Goal: Information Seeking & Learning: Learn about a topic

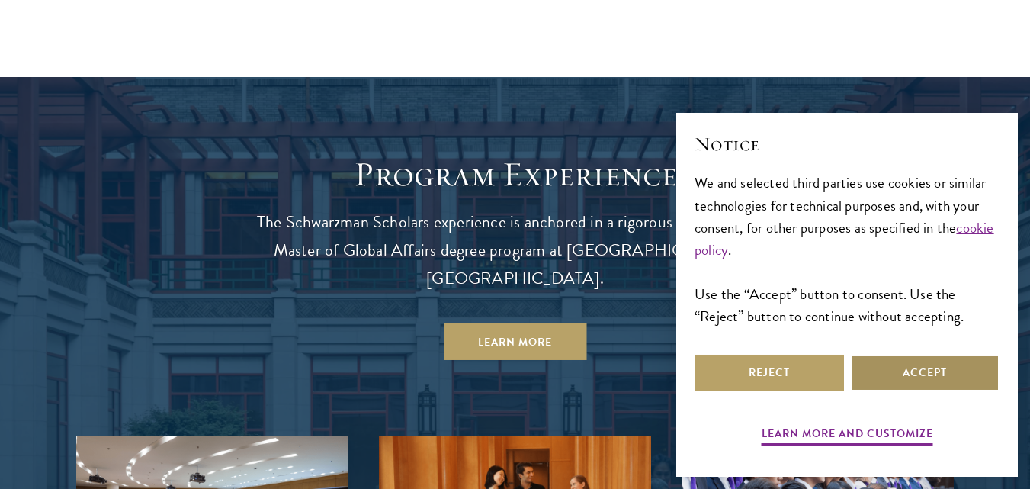
click at [887, 373] on button "Accept" at bounding box center [924, 372] width 149 height 37
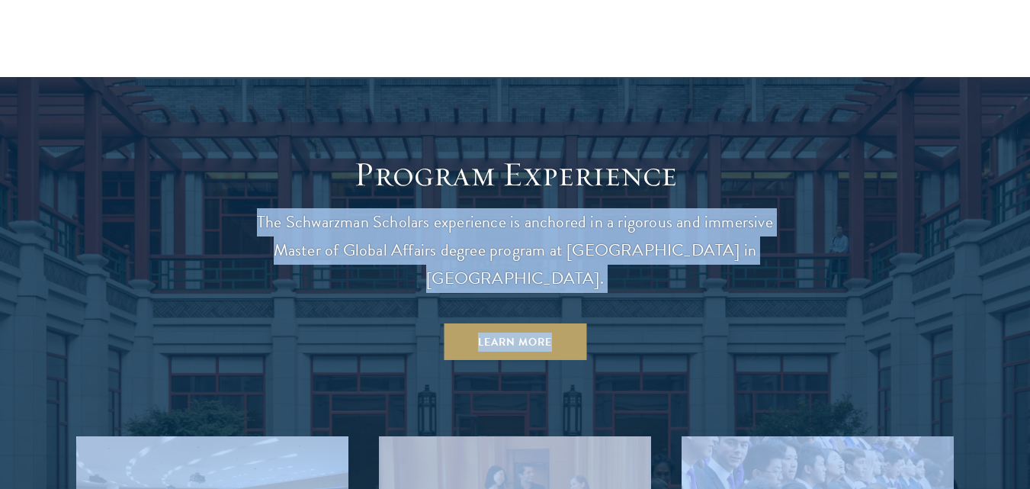
drag, startPoint x: 1029, startPoint y: 131, endPoint x: 1034, endPoint y: 148, distance: 17.4
click at [593, 208] on p "The Schwarzman Scholars experience is anchored in a rigorous and immersive Mast…" at bounding box center [515, 250] width 549 height 85
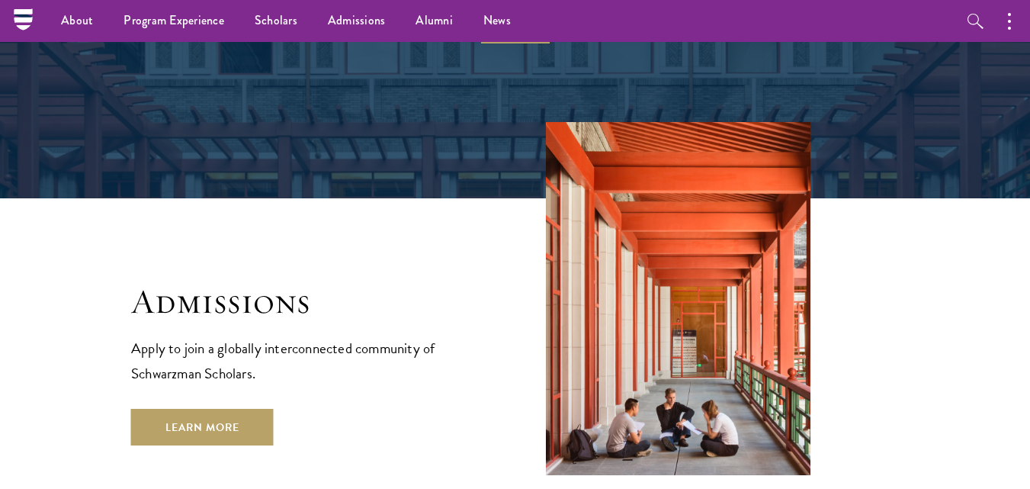
scroll to position [2328, 0]
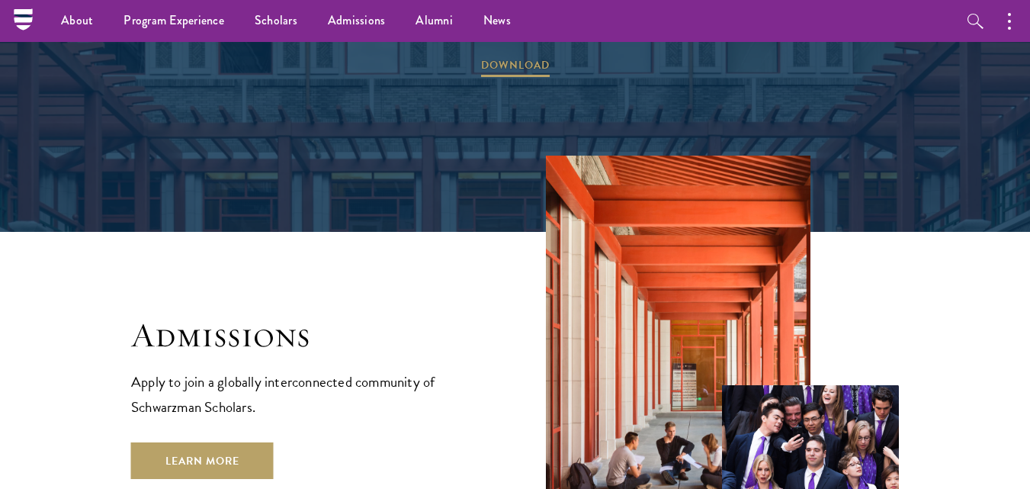
drag, startPoint x: 1038, startPoint y: 157, endPoint x: 1020, endPoint y: 259, distance: 103.8
click at [1020, 259] on html "About Overview Leadership Donors Program Experience Overview Curriculum Student…" at bounding box center [515, 242] width 1030 height 5140
click at [109, 372] on section "Admissions Apply to join a globally interconnected community of Schwarzman Scho…" at bounding box center [515, 358] width 1030 height 406
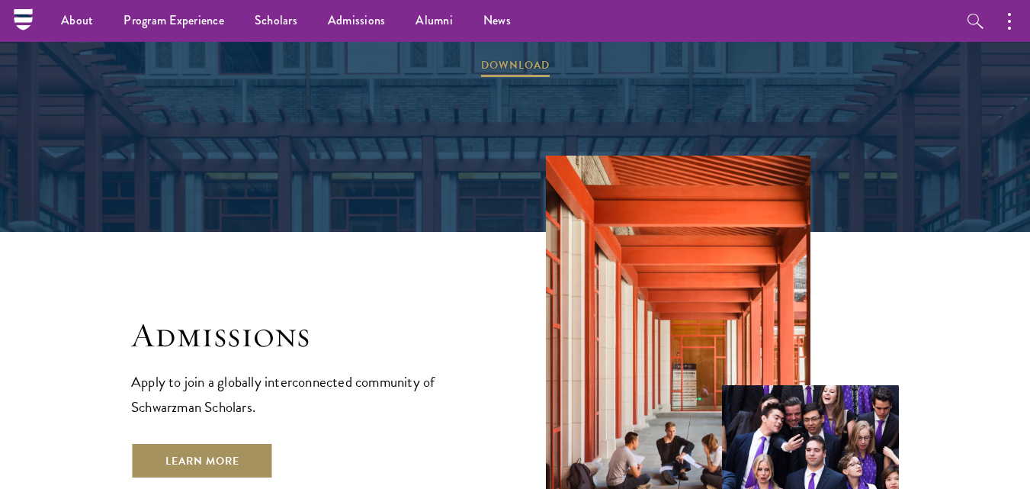
click at [152, 442] on link "Learn More" at bounding box center [202, 460] width 143 height 37
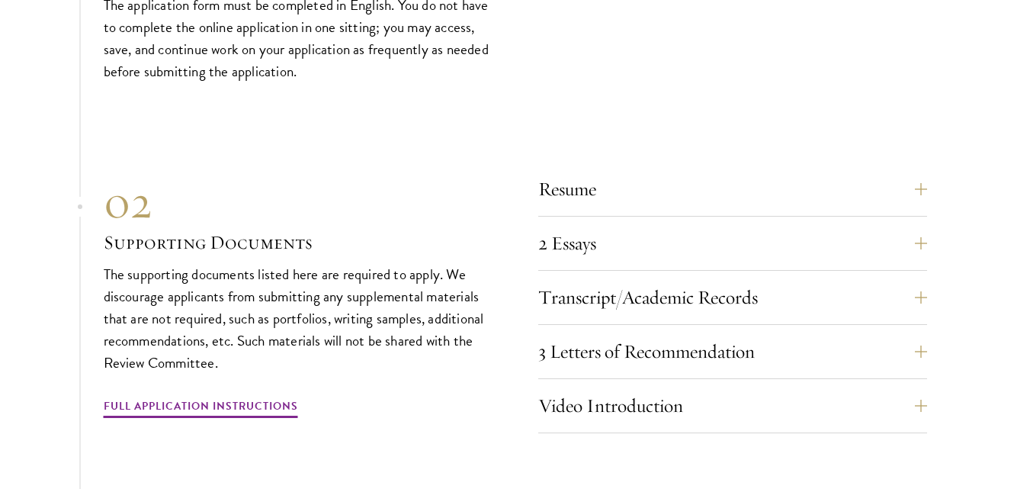
scroll to position [4713, 0]
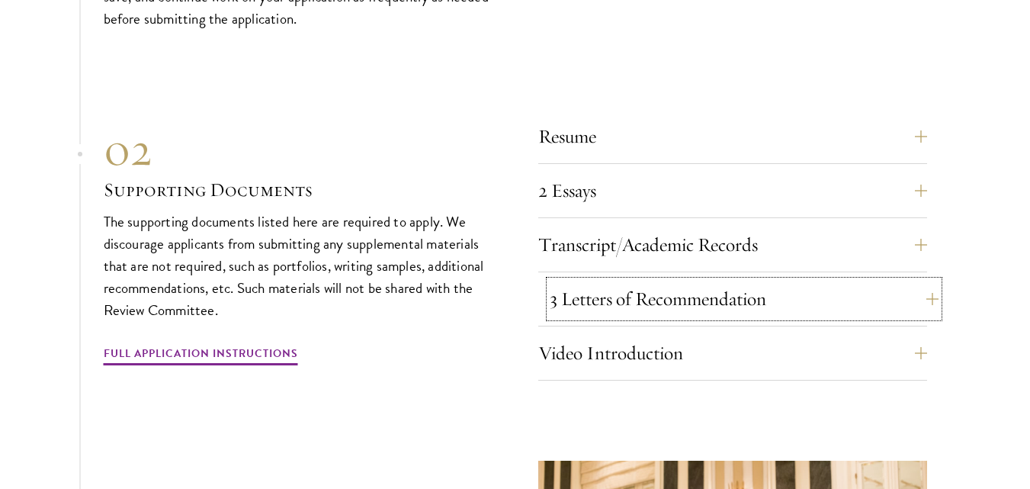
click at [929, 280] on button "3 Letters of Recommendation" at bounding box center [744, 298] width 389 height 37
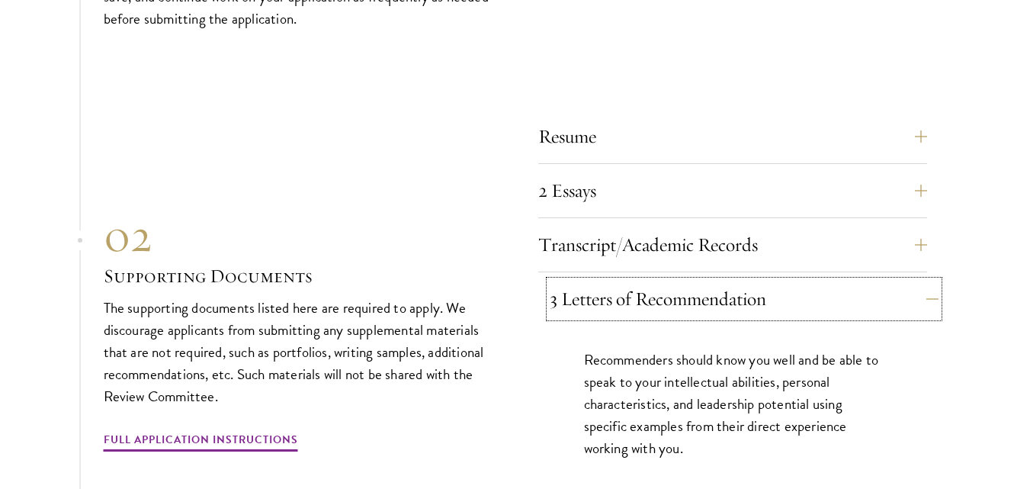
click at [929, 280] on button "3 Letters of Recommendation" at bounding box center [744, 298] width 389 height 37
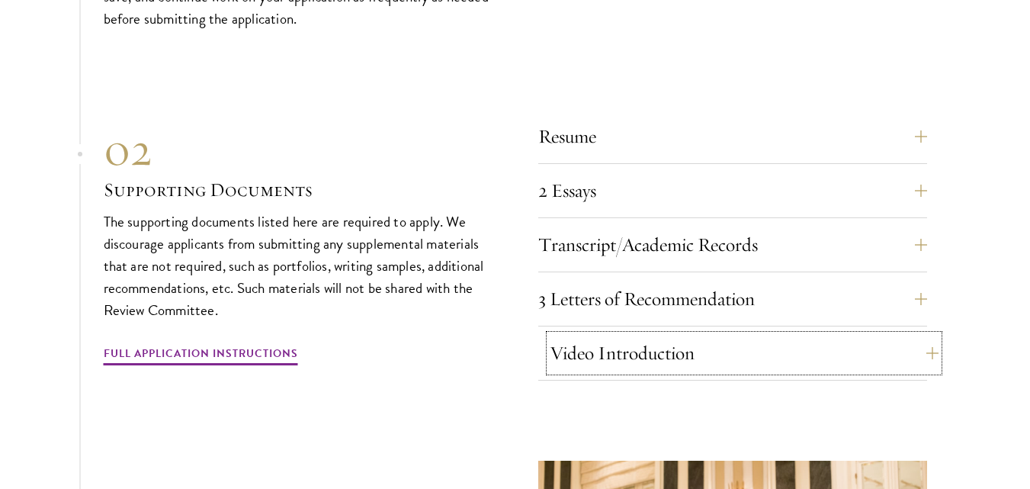
click at [931, 335] on button "Video Introduction" at bounding box center [744, 353] width 389 height 37
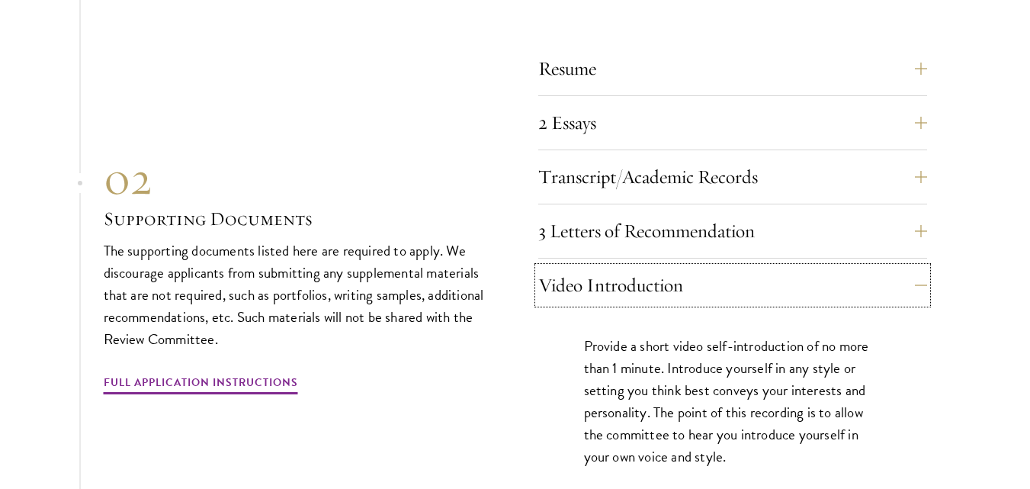
scroll to position [4835, 0]
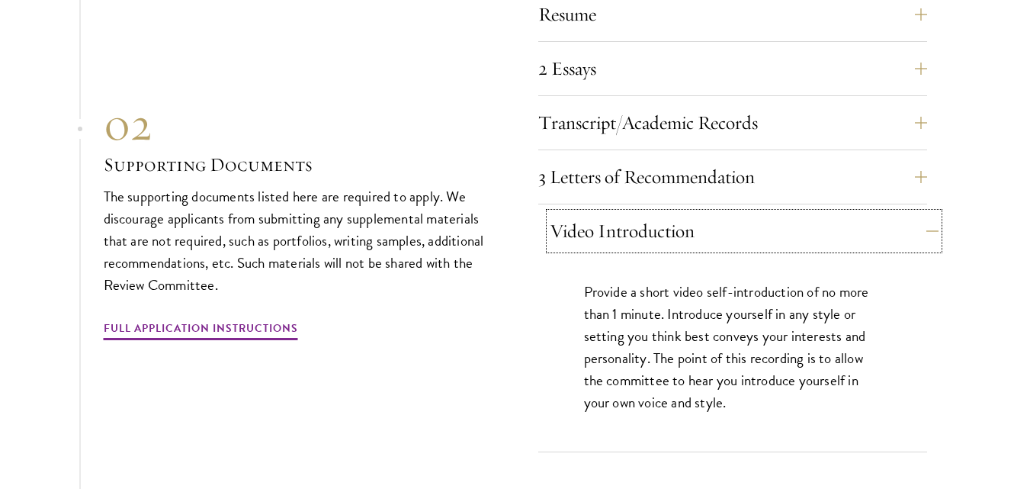
click at [787, 213] on button "Video Introduction" at bounding box center [744, 231] width 389 height 37
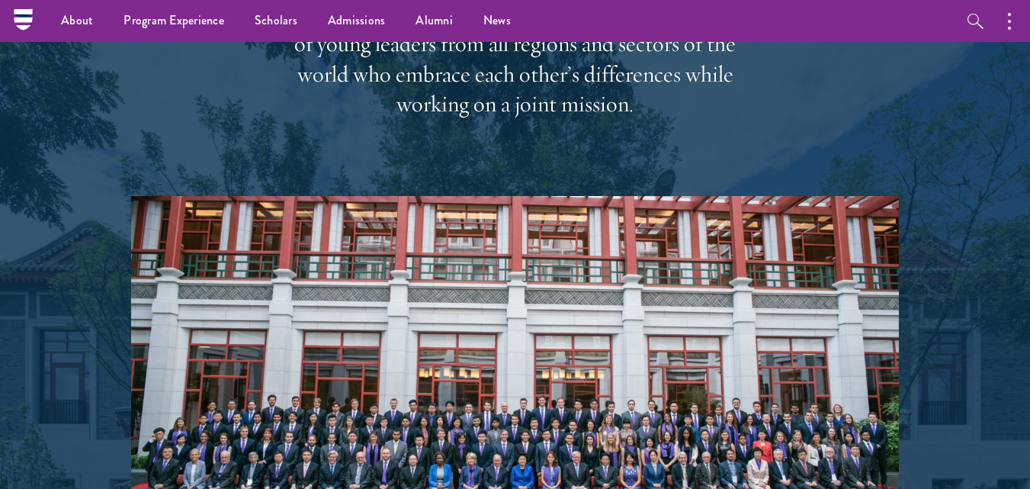
scroll to position [2128, 0]
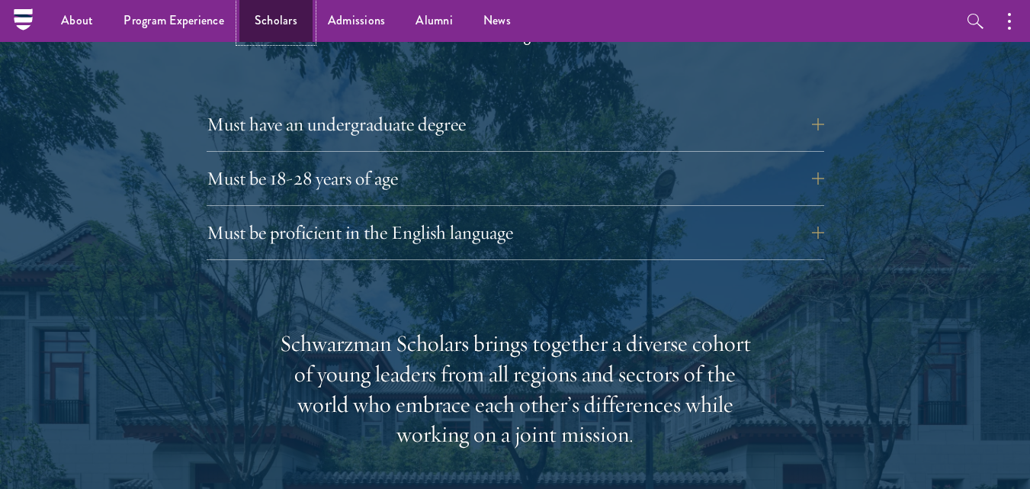
click at [276, 21] on link "Scholars" at bounding box center [275, 21] width 73 height 42
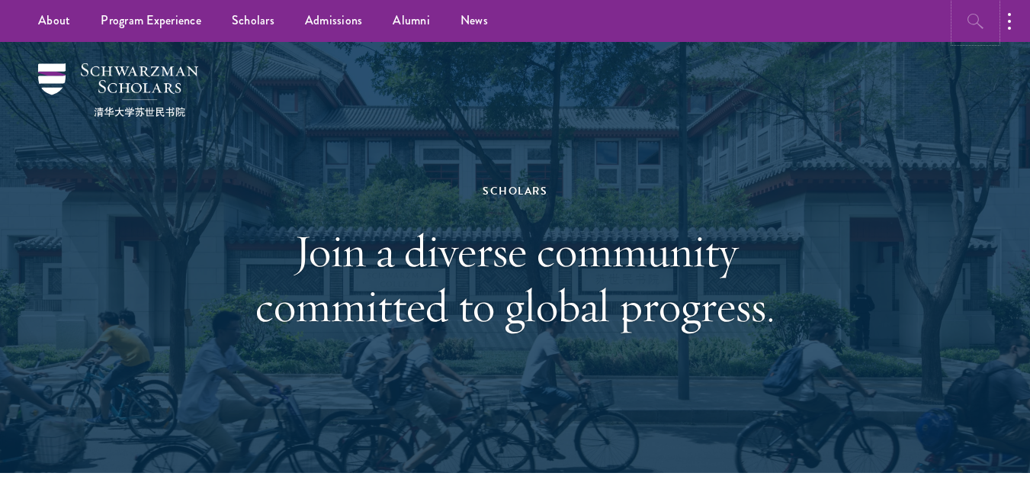
click at [974, 39] on button "button" at bounding box center [975, 21] width 42 height 42
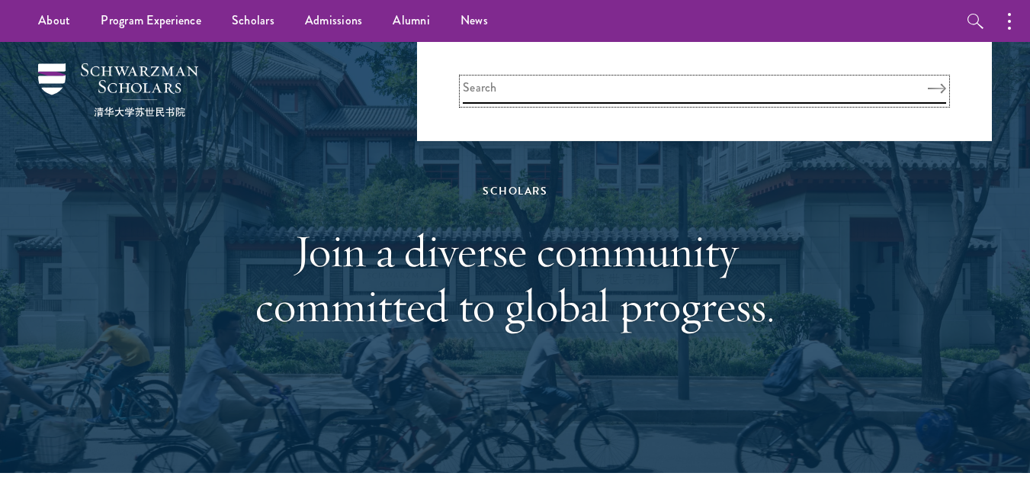
click at [886, 88] on input "search" at bounding box center [704, 91] width 483 height 25
click at [928, 83] on button "Search" at bounding box center [937, 88] width 18 height 11
type input "master"
click at [928, 83] on button "Search" at bounding box center [937, 88] width 18 height 11
